Goal: Navigation & Orientation: Find specific page/section

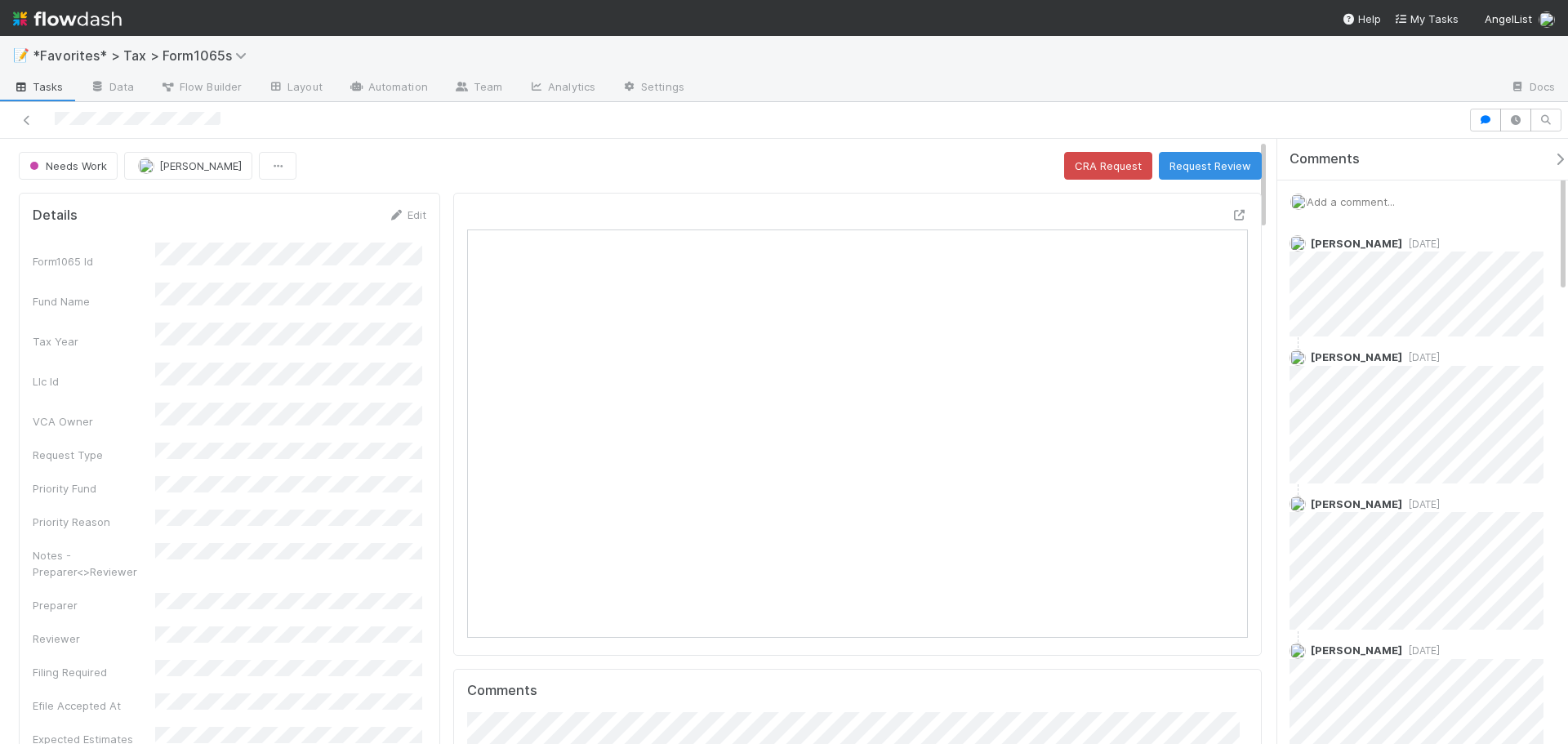
scroll to position [319, 760]
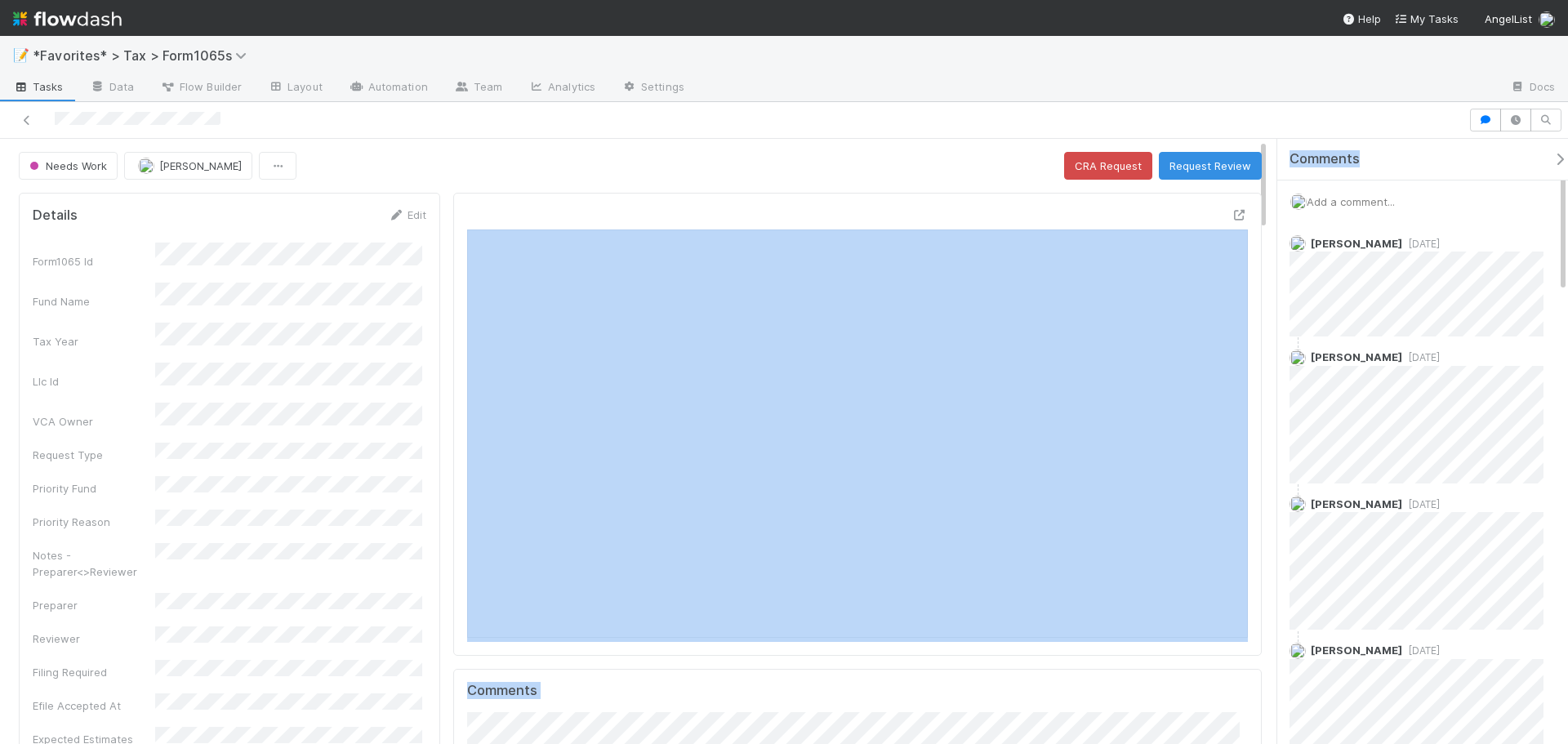
scroll to position [319, 760]
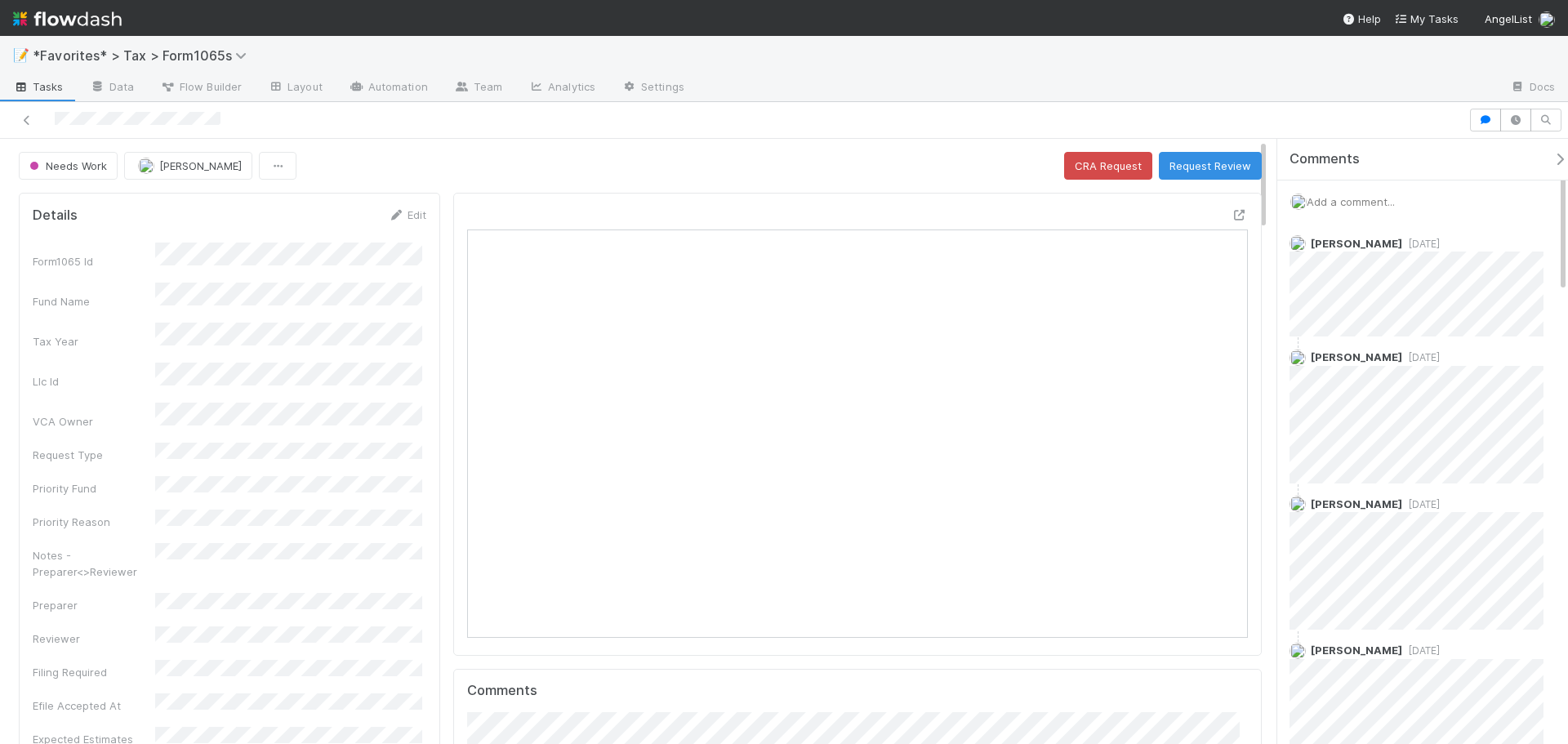
click at [1271, 81] on div at bounding box center [1098, 88] width 800 height 26
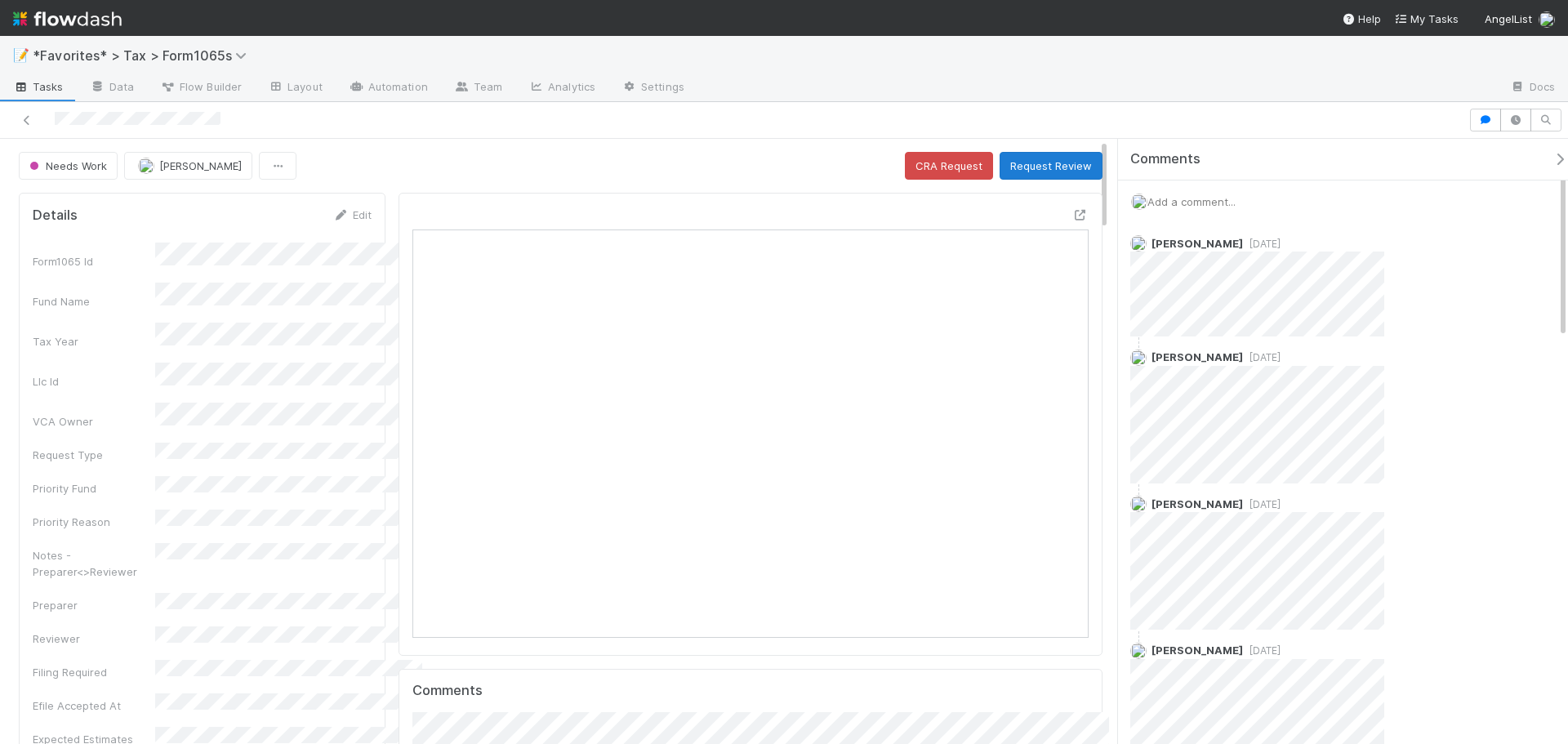
scroll to position [319, 657]
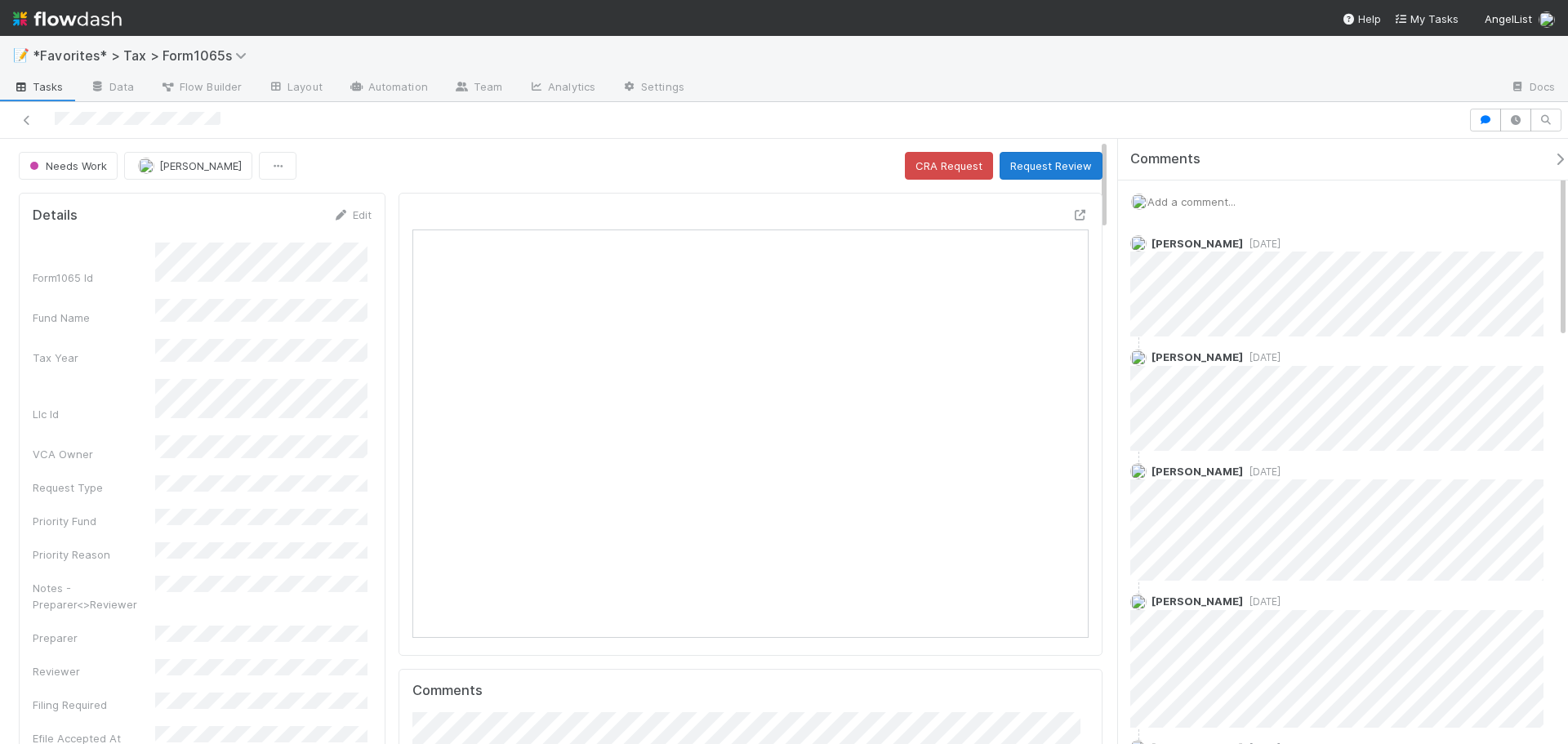
drag, startPoint x: 1274, startPoint y: 155, endPoint x: 1110, endPoint y: 167, distance: 164.4
click at [1110, 167] on div "Comments Add a comment... Amy Gregorius 1 day ago Moein Zandi 1 day ago Helen V…" at bounding box center [1339, 442] width 459 height 606
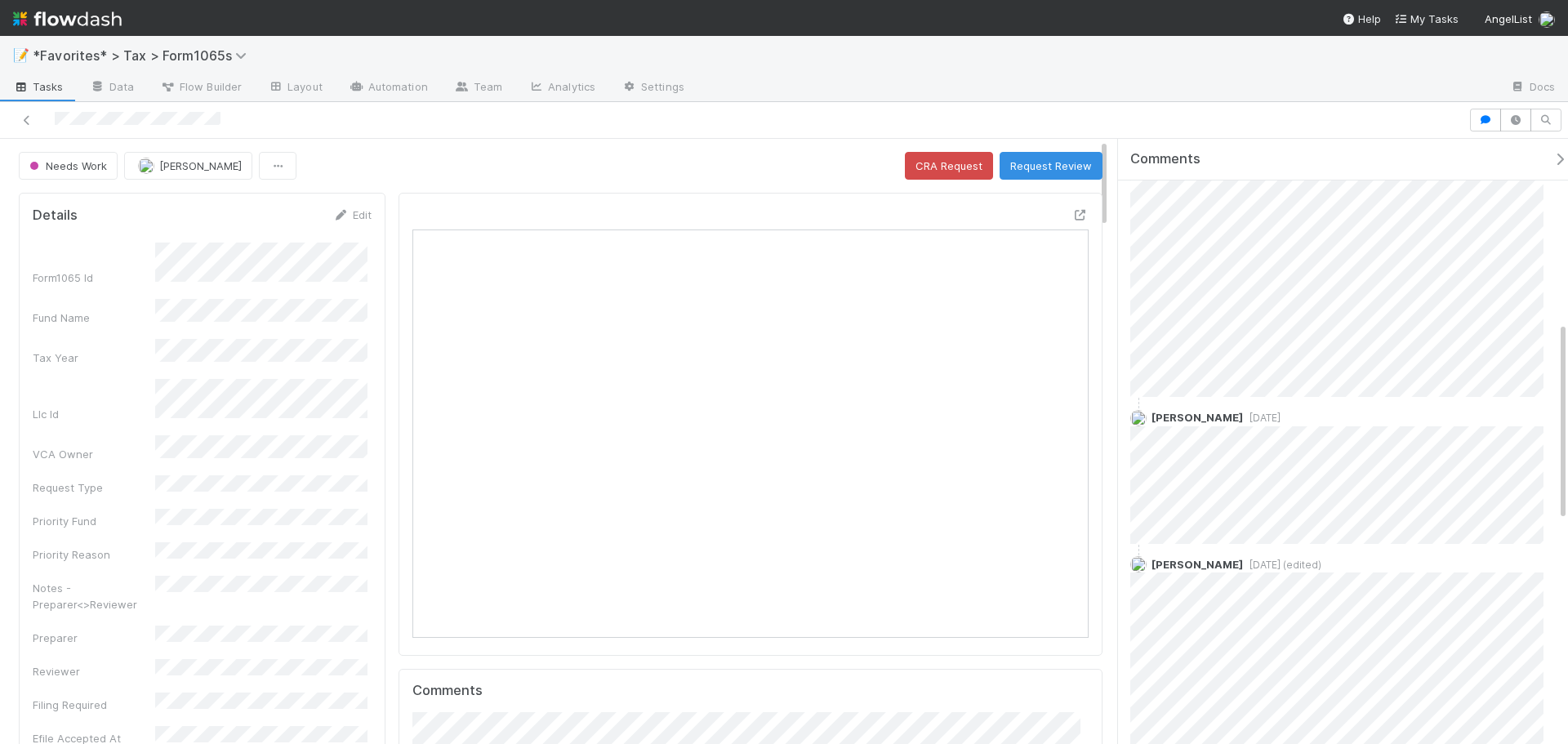
scroll to position [653, 0]
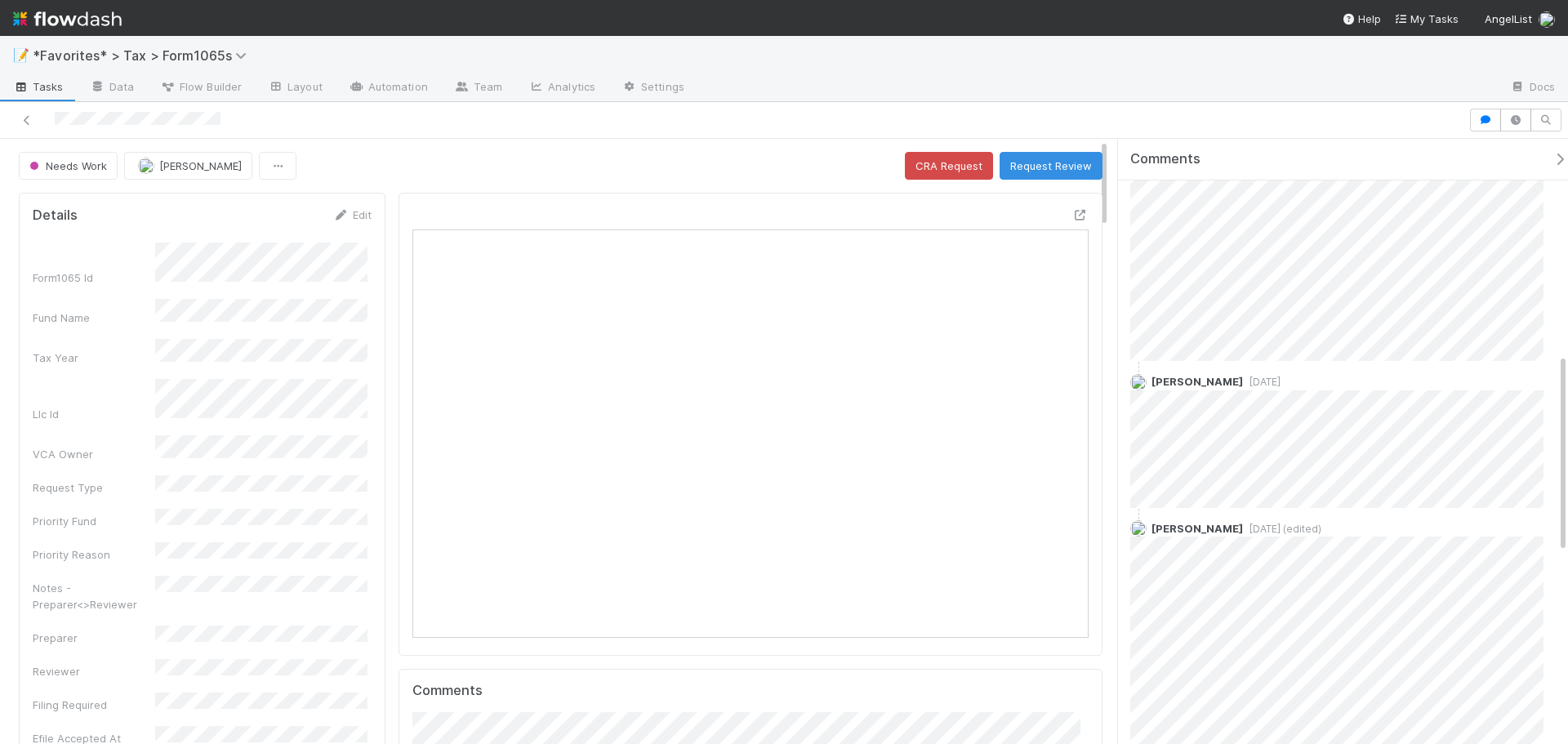
click at [1269, 86] on div at bounding box center [1098, 88] width 800 height 26
click at [1328, 72] on div "📝 *Favorites* > Tax > Form1065s" at bounding box center [784, 56] width 1568 height 39
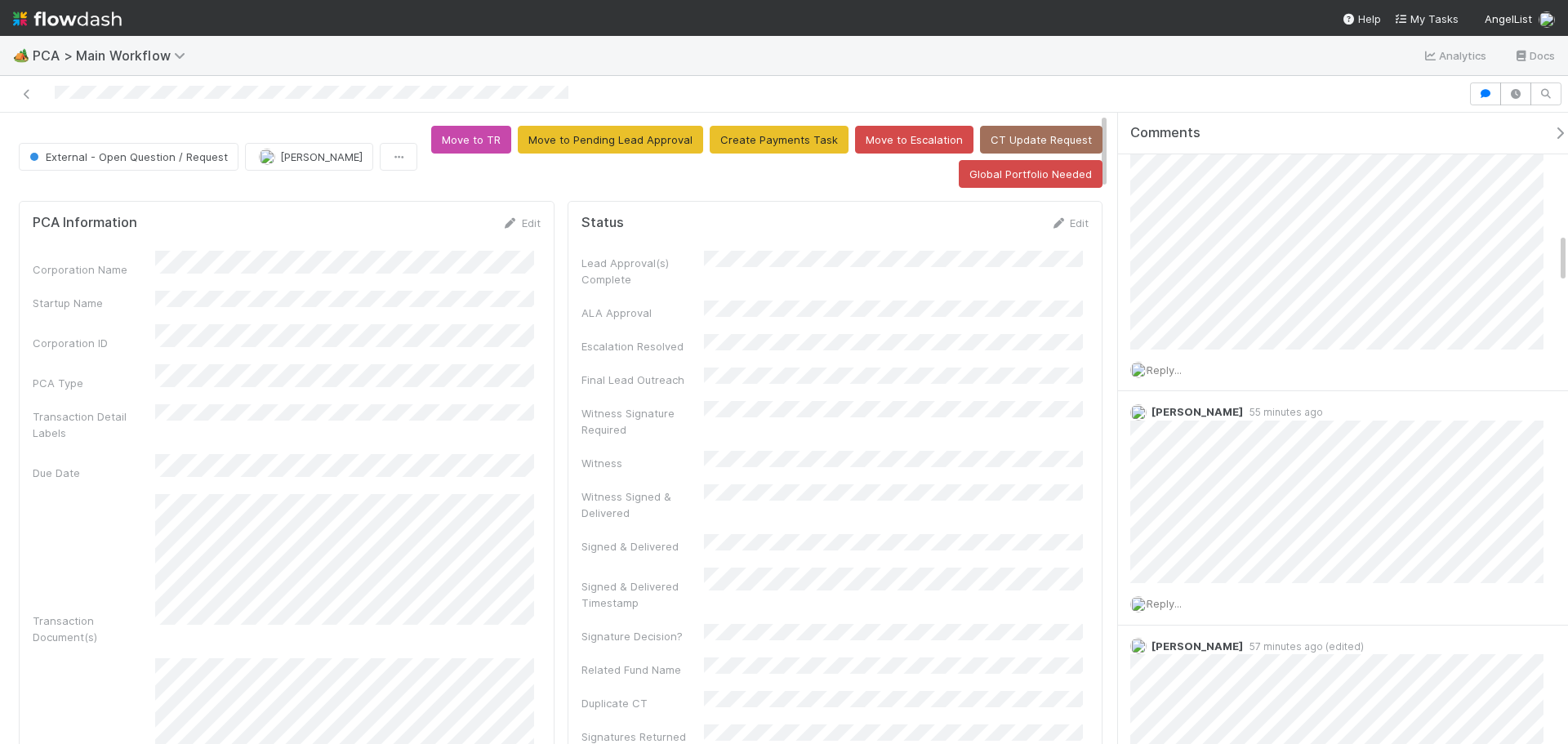
scroll to position [1879, 0]
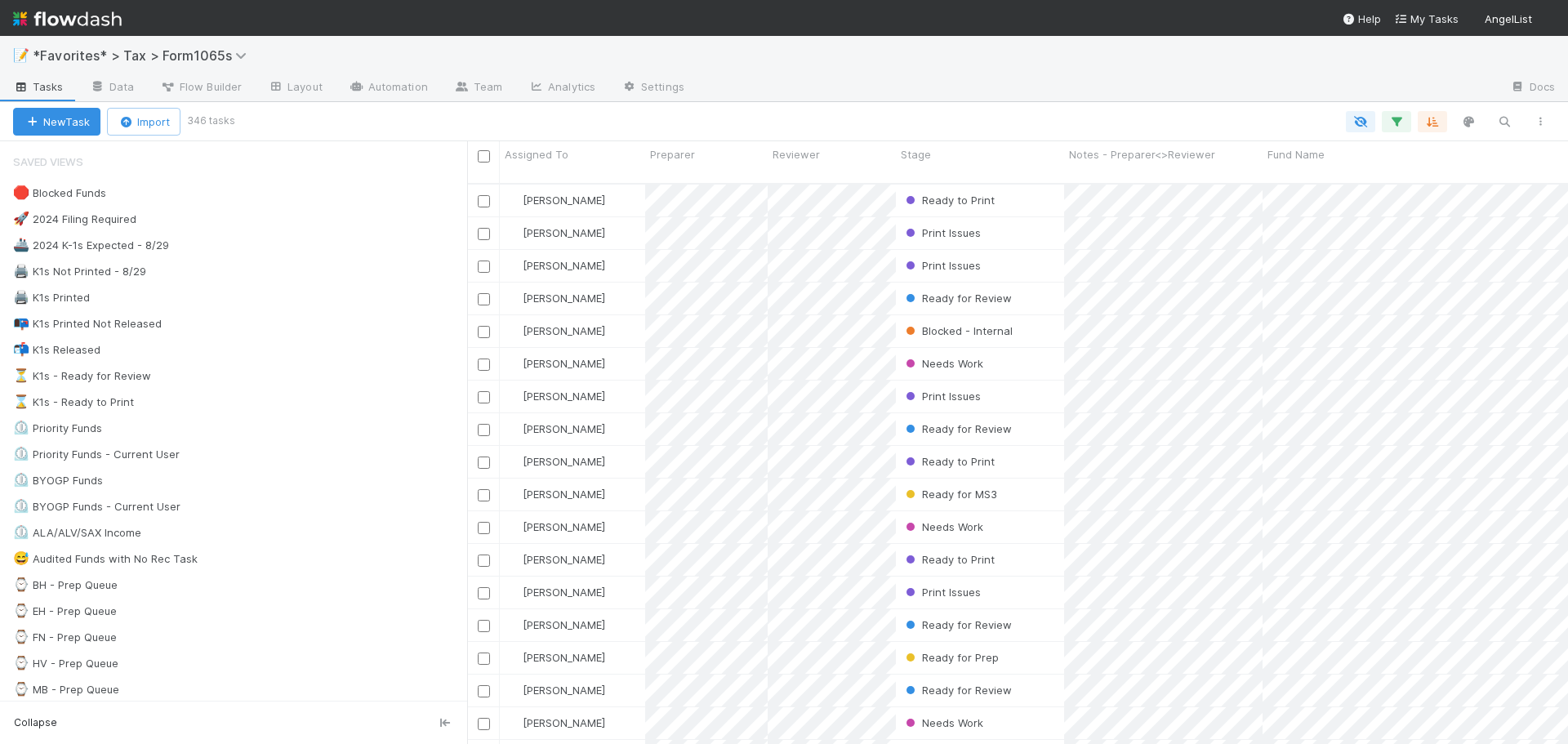
scroll to position [562, 1089]
click at [1137, 94] on div at bounding box center [1098, 88] width 800 height 26
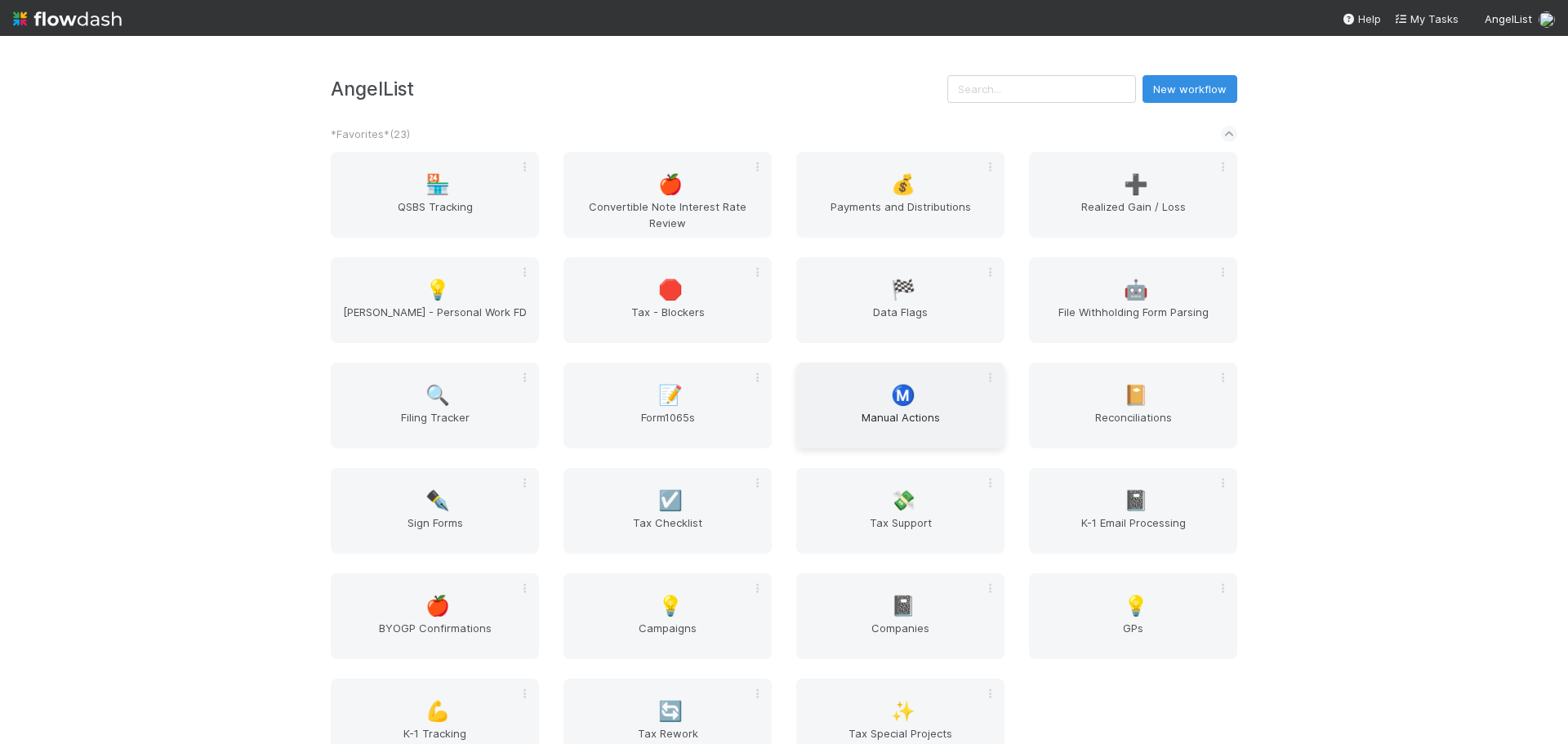
click at [881, 399] on div "Ⓜ️ Manual Actions" at bounding box center [900, 406] width 208 height 86
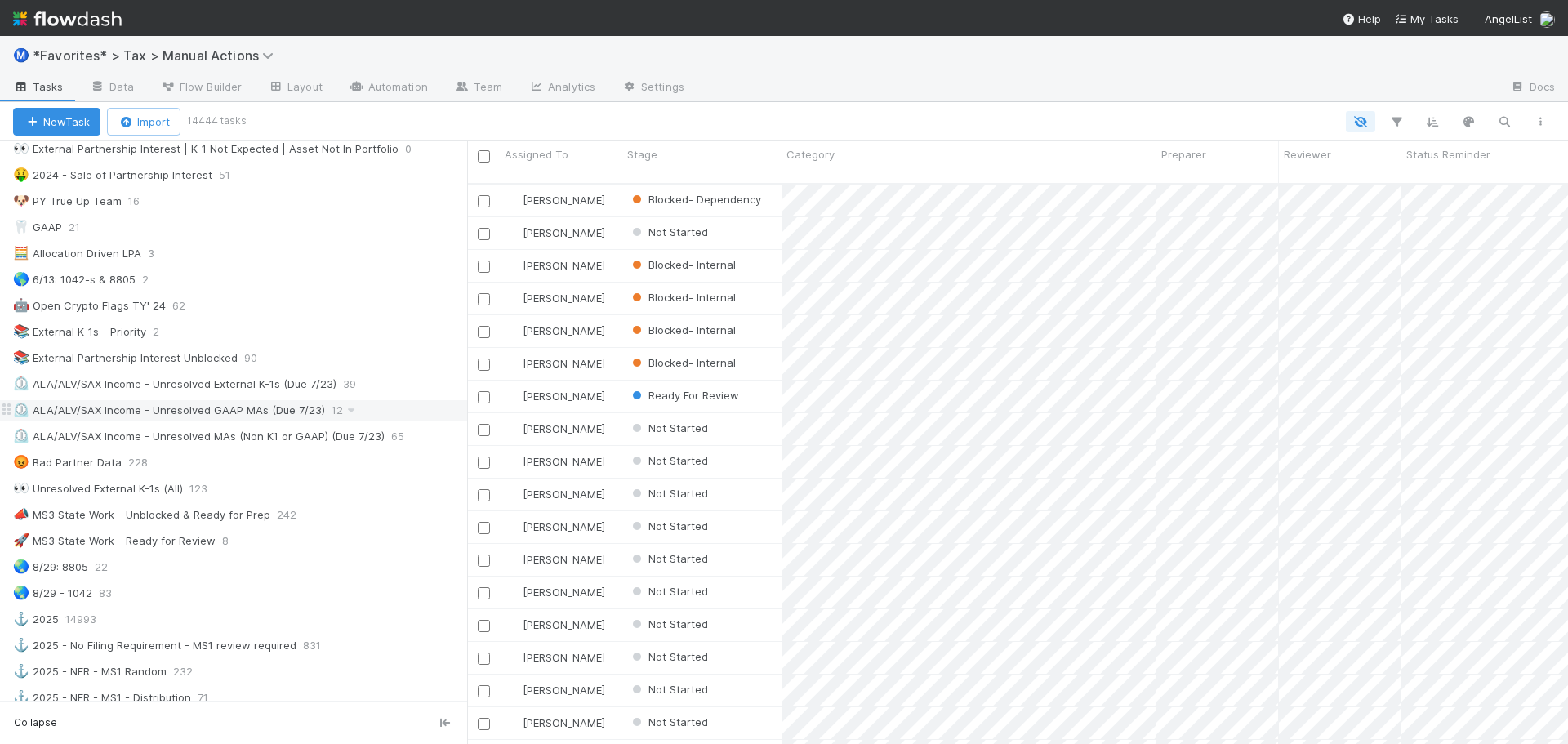
scroll to position [899, 0]
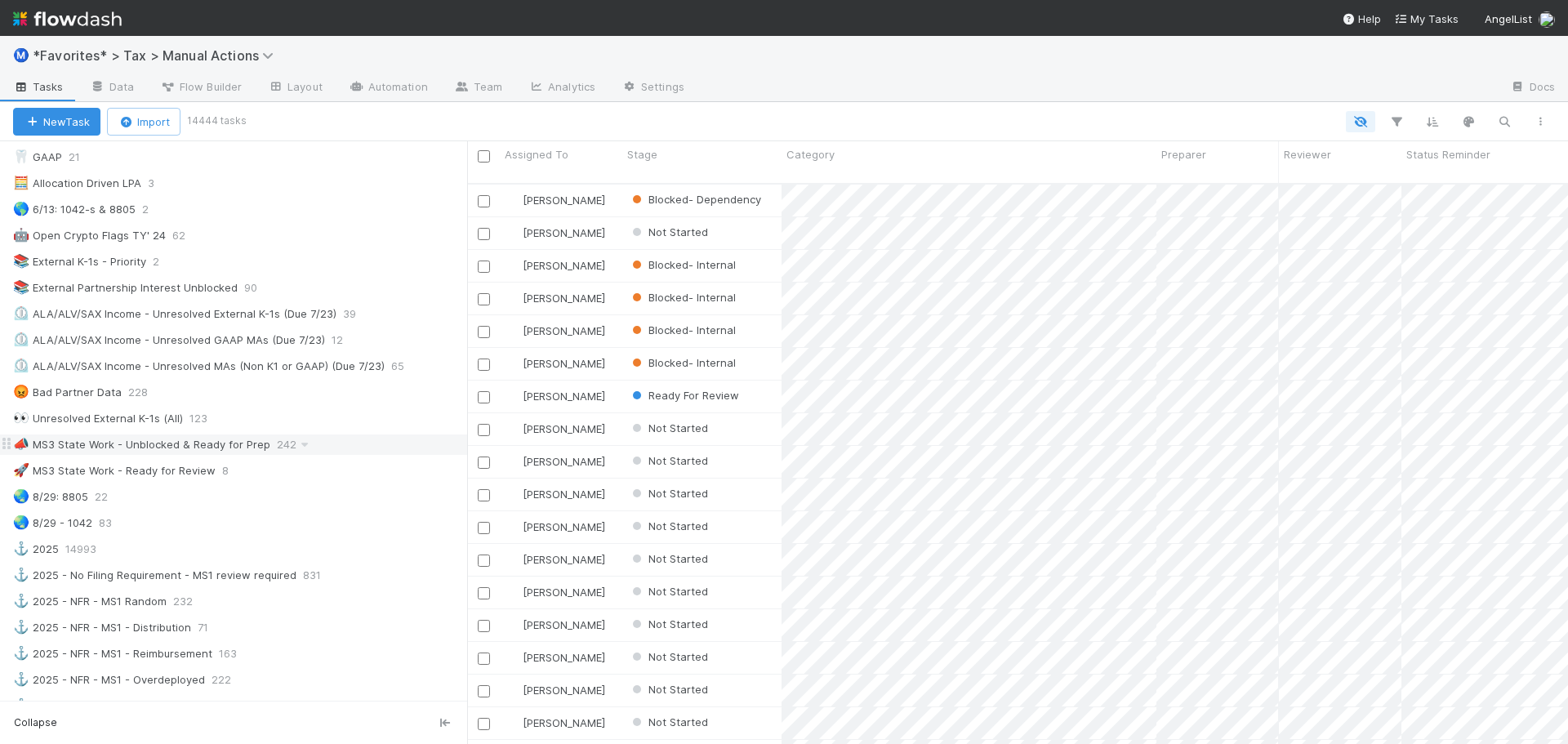
click at [340, 448] on div "📣 MS3 State Work - Unblocked & Ready for Prep 242" at bounding box center [239, 444] width 455 height 20
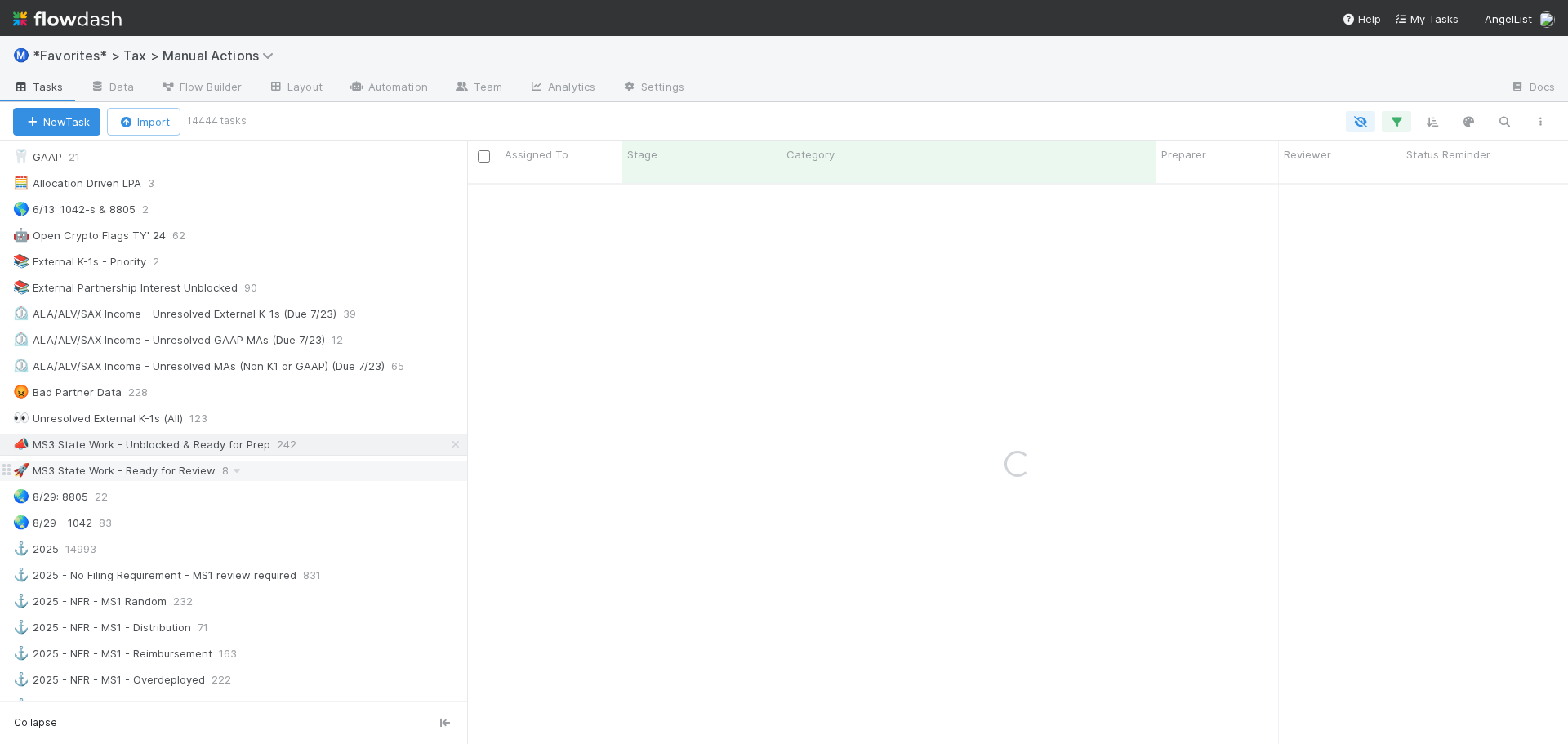
click at [313, 468] on div "🚀 MS3 State Work - Ready for Review 8" at bounding box center [239, 470] width 455 height 20
click at [292, 429] on div "👀 Unresolved External K-1s (All) 123" at bounding box center [234, 419] width 467 height 22
click at [306, 425] on div "👀 Unresolved External K-1s (All) 123" at bounding box center [239, 419] width 455 height 20
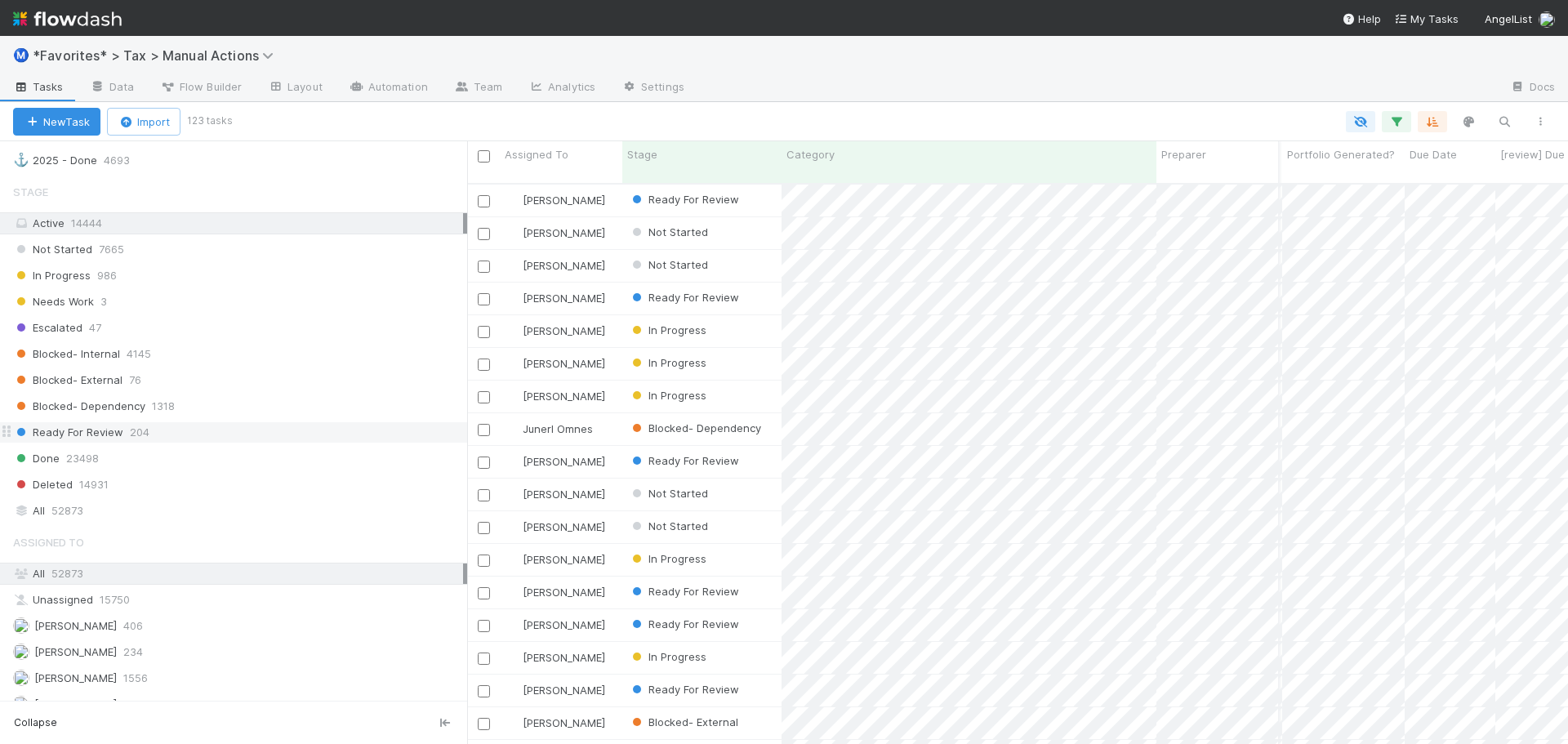
click at [129, 425] on span "204" at bounding box center [139, 432] width 19 height 20
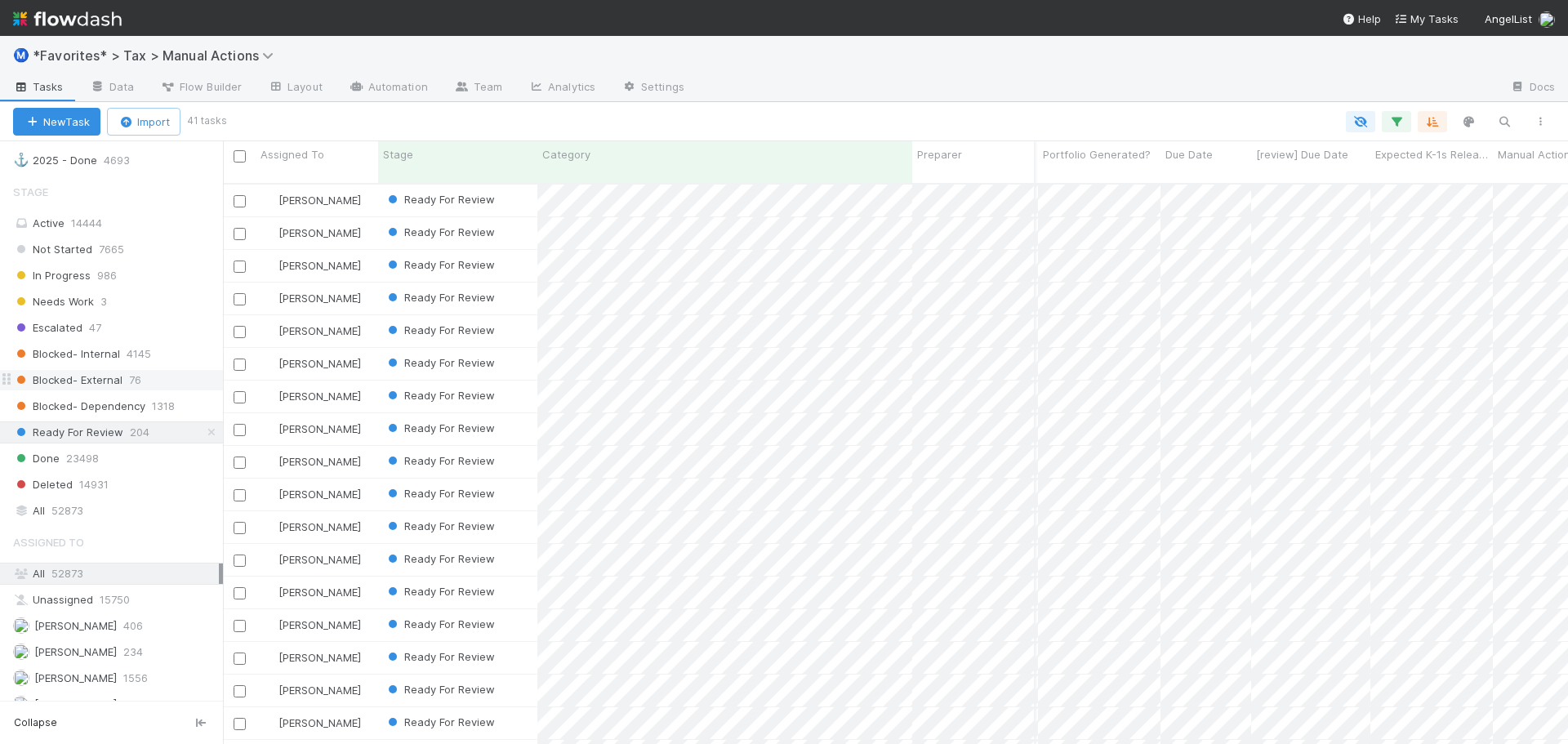
drag, startPoint x: 355, startPoint y: 384, endPoint x: 223, endPoint y: 382, distance: 132.0
click at [223, 382] on div at bounding box center [223, 442] width 1 height 603
click at [1114, 78] on div at bounding box center [1098, 88] width 800 height 26
